Goal: Task Accomplishment & Management: Manage account settings

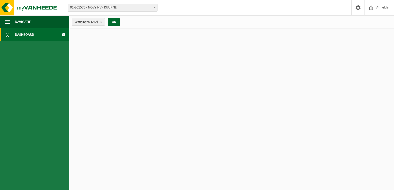
click at [40, 35] on link "Dashboard" at bounding box center [34, 34] width 69 height 13
click at [63, 35] on span at bounding box center [64, 34] width 12 height 13
click at [112, 22] on button "OK" at bounding box center [114, 22] width 12 height 8
click at [100, 23] on button "Vestigingen (2/2)" at bounding box center [88, 22] width 33 height 8
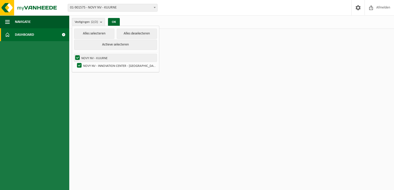
click at [94, 57] on label "NOVY NV - KUURNE" at bounding box center [115, 58] width 83 height 8
click at [73, 54] on input "NOVY NV - KUURNE" at bounding box center [73, 54] width 0 height 0
click at [94, 56] on label "NOVY NV - KUURNE" at bounding box center [115, 58] width 83 height 8
click at [73, 54] on input "NOVY NV - KUURNE" at bounding box center [73, 54] width 0 height 0
checkbox input "true"
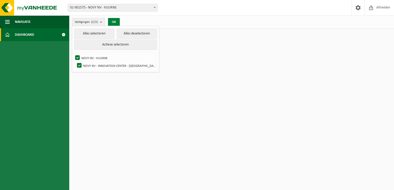
click at [115, 21] on button "OK" at bounding box center [114, 22] width 12 height 8
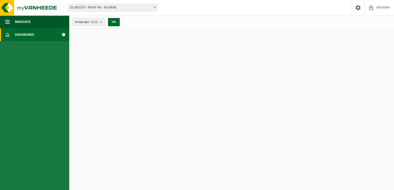
drag, startPoint x: 179, startPoint y: 127, endPoint x: 168, endPoint y: 127, distance: 10.3
click at [177, 127] on html "Vestiging: 01-901575 - NOVY NV - KUURNE 10-946077 - NOVY NV - INNOVATION CENTER…" at bounding box center [197, 95] width 394 height 190
